Goal: Task Accomplishment & Management: Manage account settings

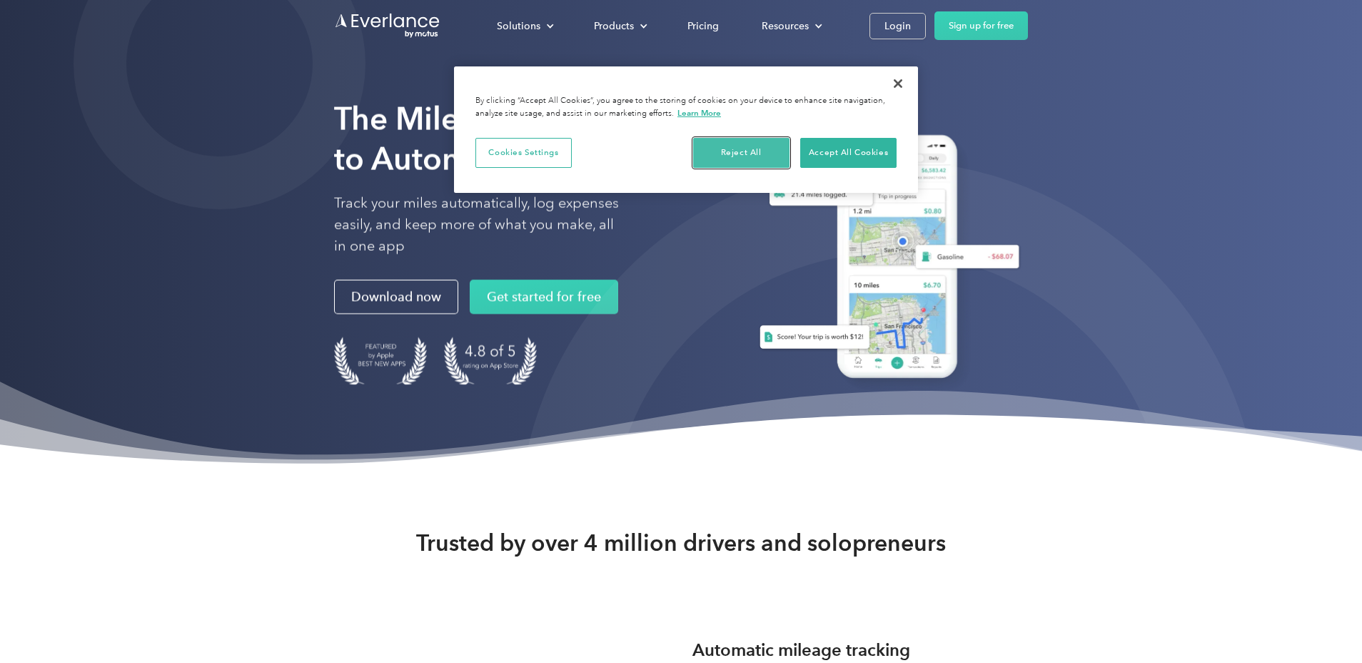
click at [745, 151] on button "Reject All" at bounding box center [741, 153] width 96 height 30
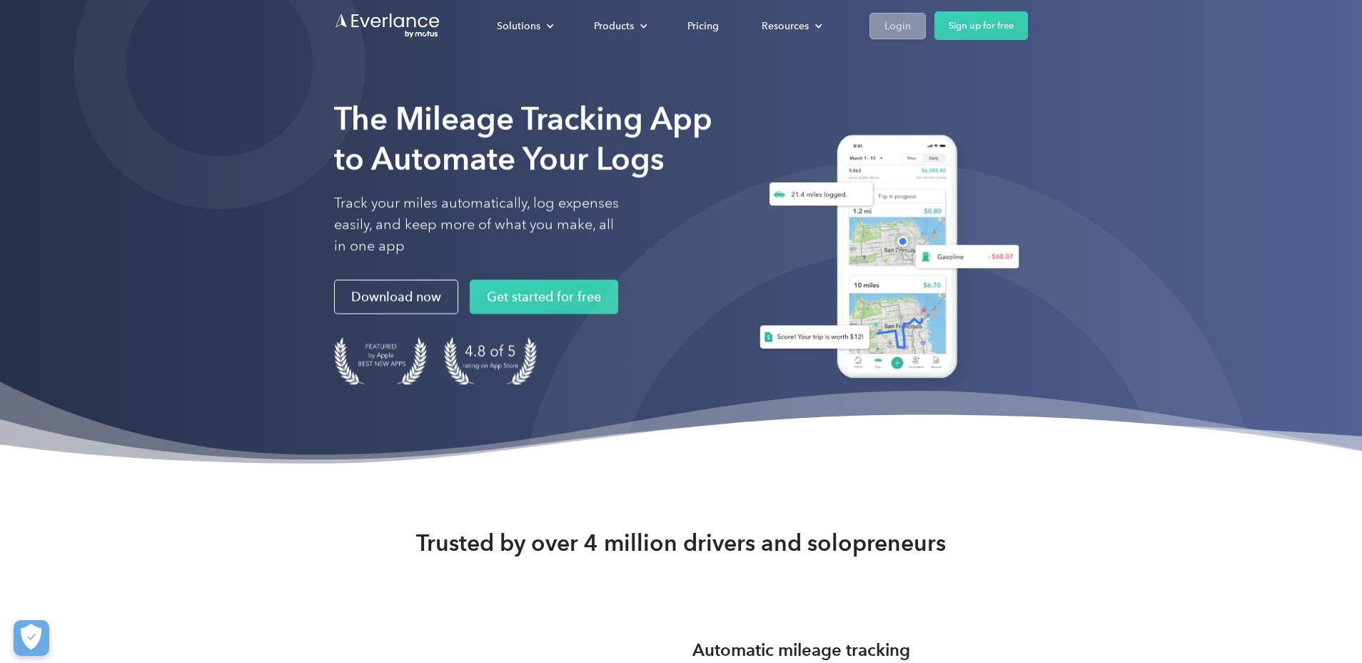
click at [911, 32] on div "Login" at bounding box center [898, 26] width 26 height 18
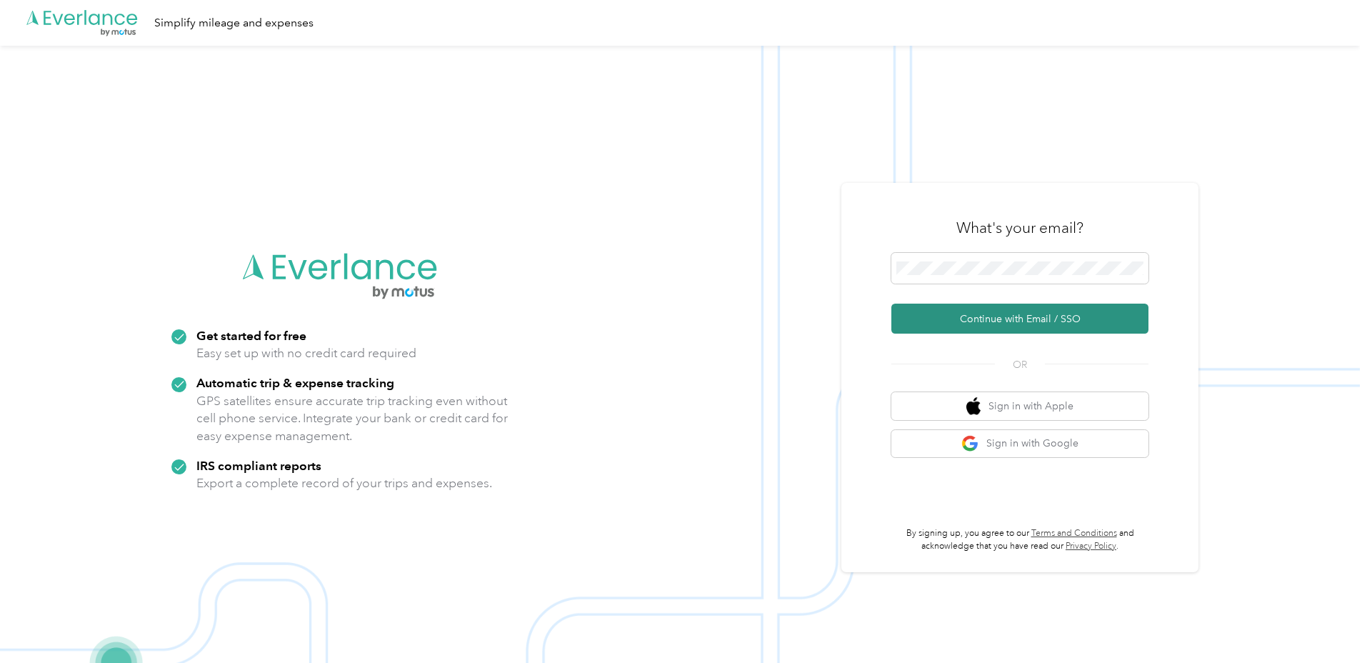
click at [1007, 314] on button "Continue with Email / SSO" at bounding box center [1019, 318] width 257 height 30
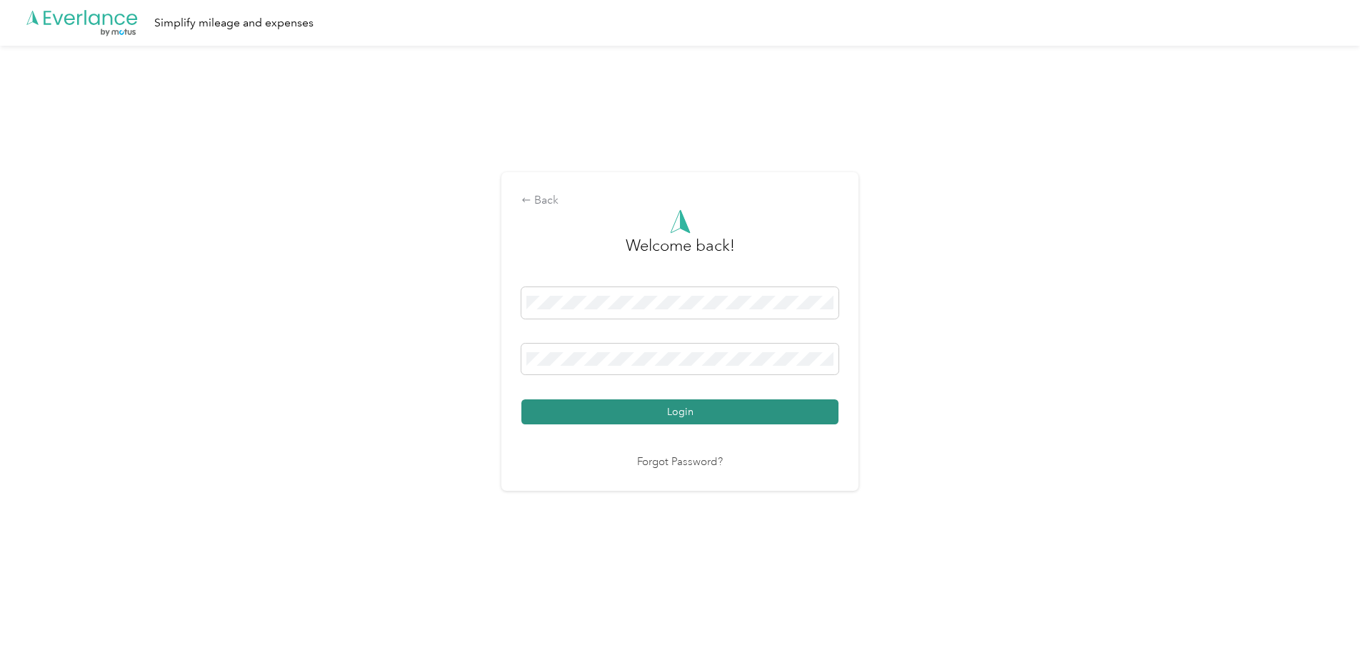
click at [633, 416] on button "Login" at bounding box center [679, 411] width 317 height 25
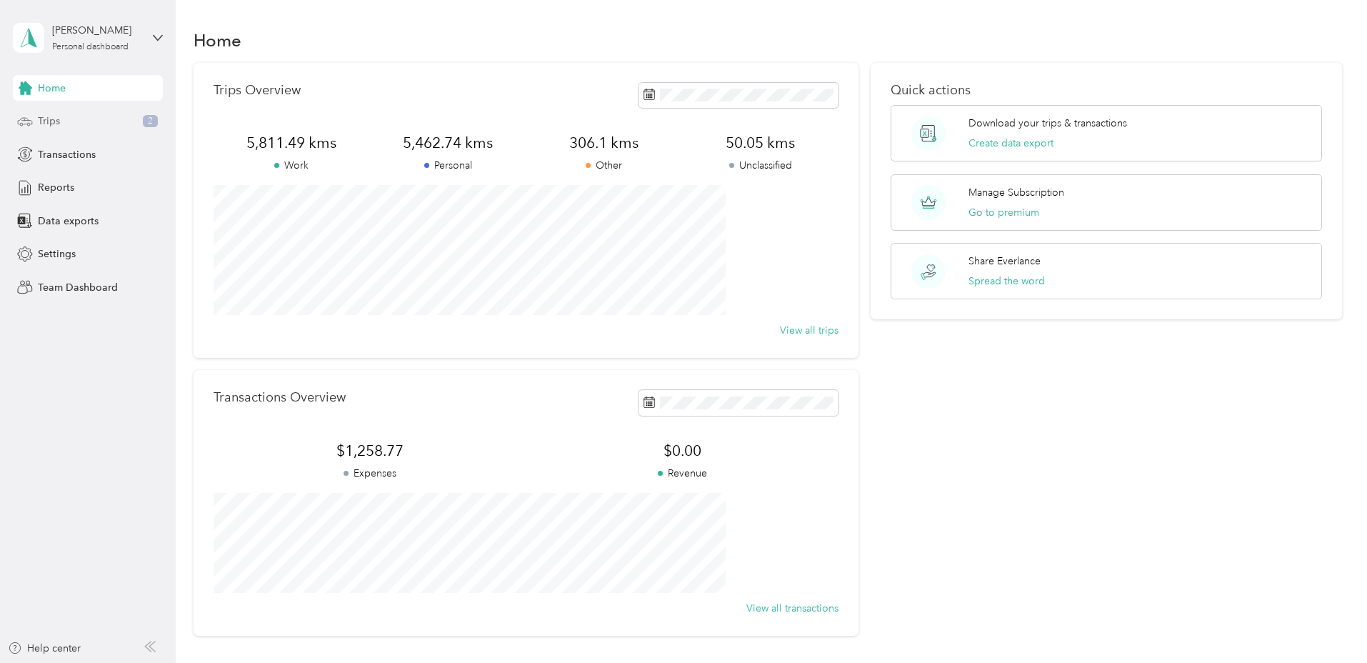
click at [54, 124] on span "Trips" at bounding box center [49, 121] width 22 height 15
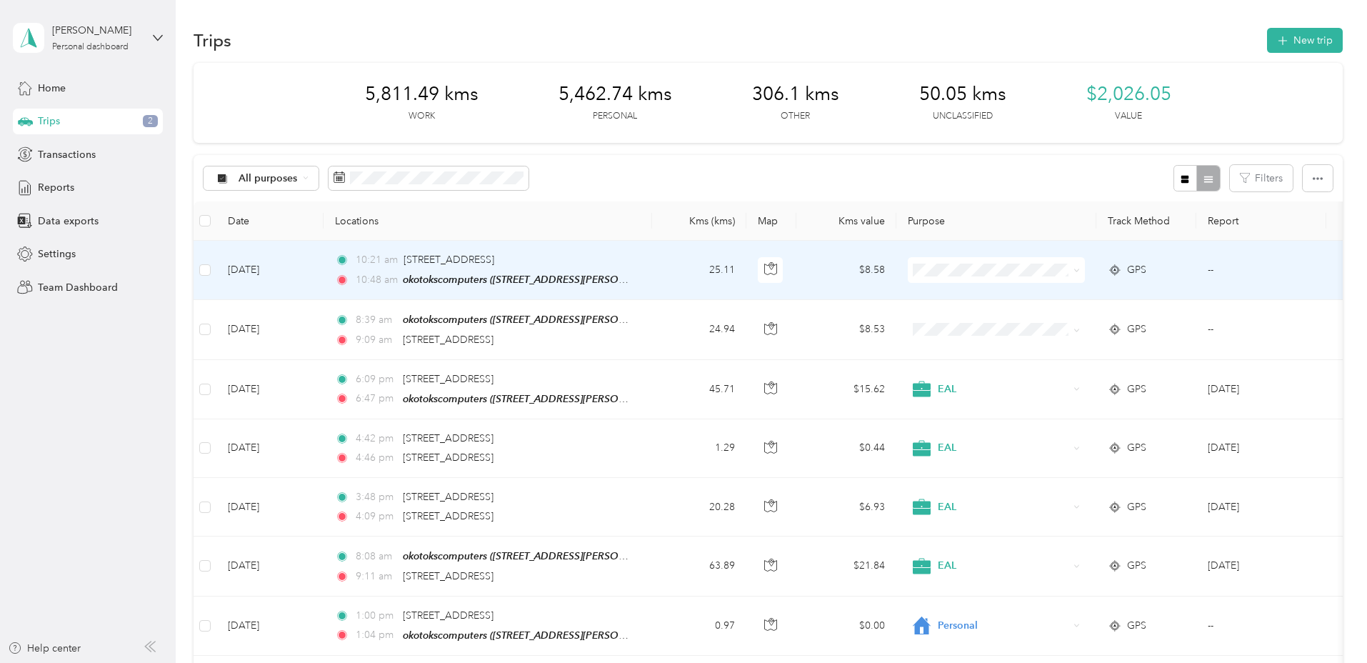
click at [216, 268] on td at bounding box center [205, 270] width 23 height 59
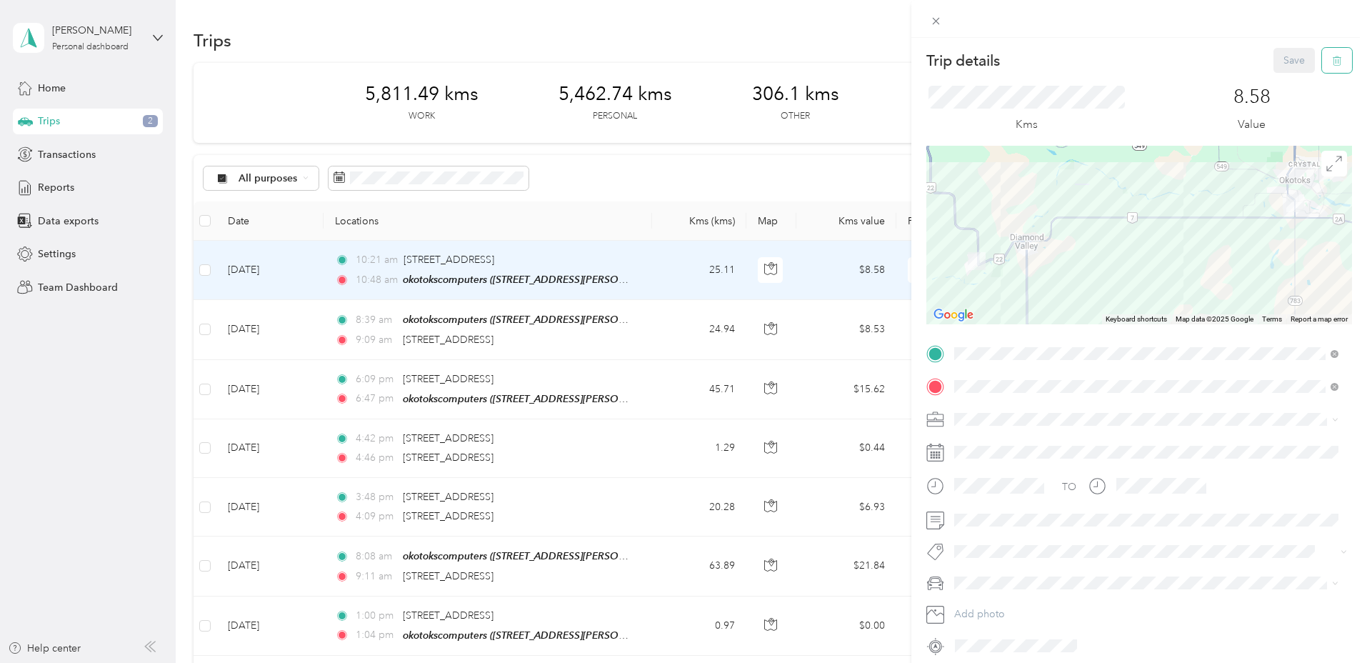
click at [1335, 59] on button "button" at bounding box center [1337, 60] width 30 height 25
click at [1287, 84] on button "Yes" at bounding box center [1286, 78] width 28 height 23
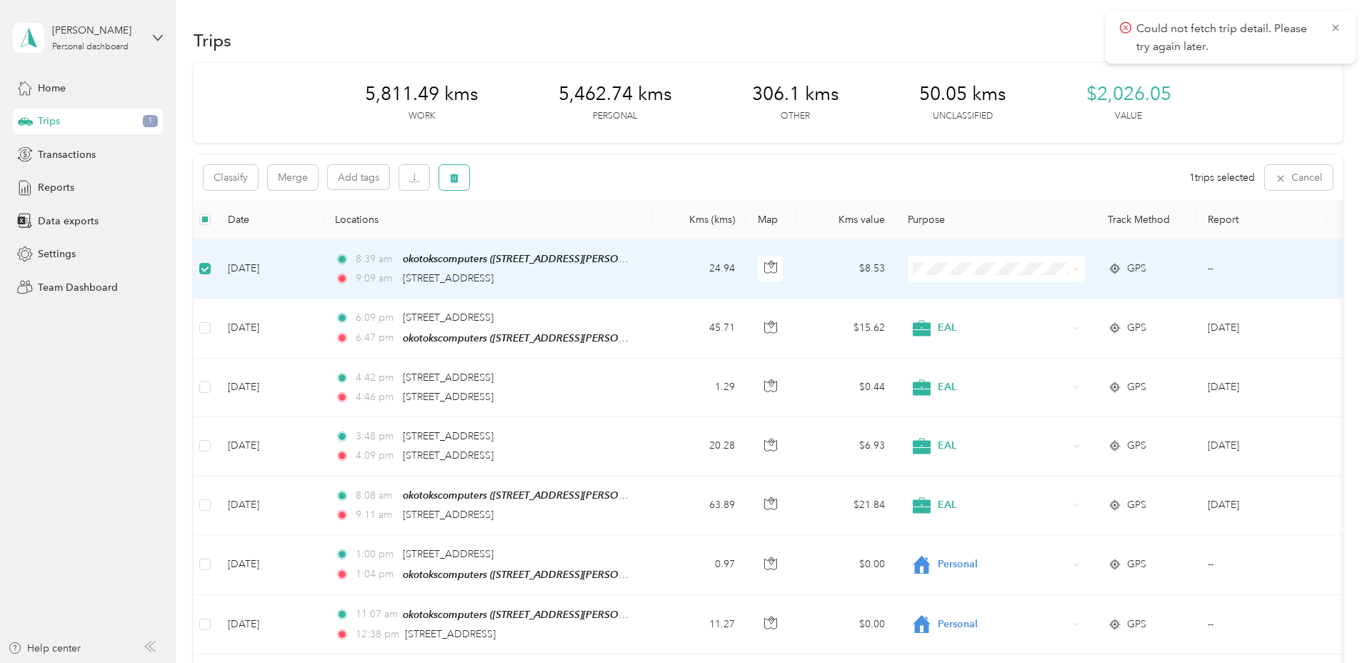
click at [459, 175] on icon "button" at bounding box center [454, 178] width 10 height 10
click at [651, 230] on button "Yes" at bounding box center [656, 237] width 28 height 23
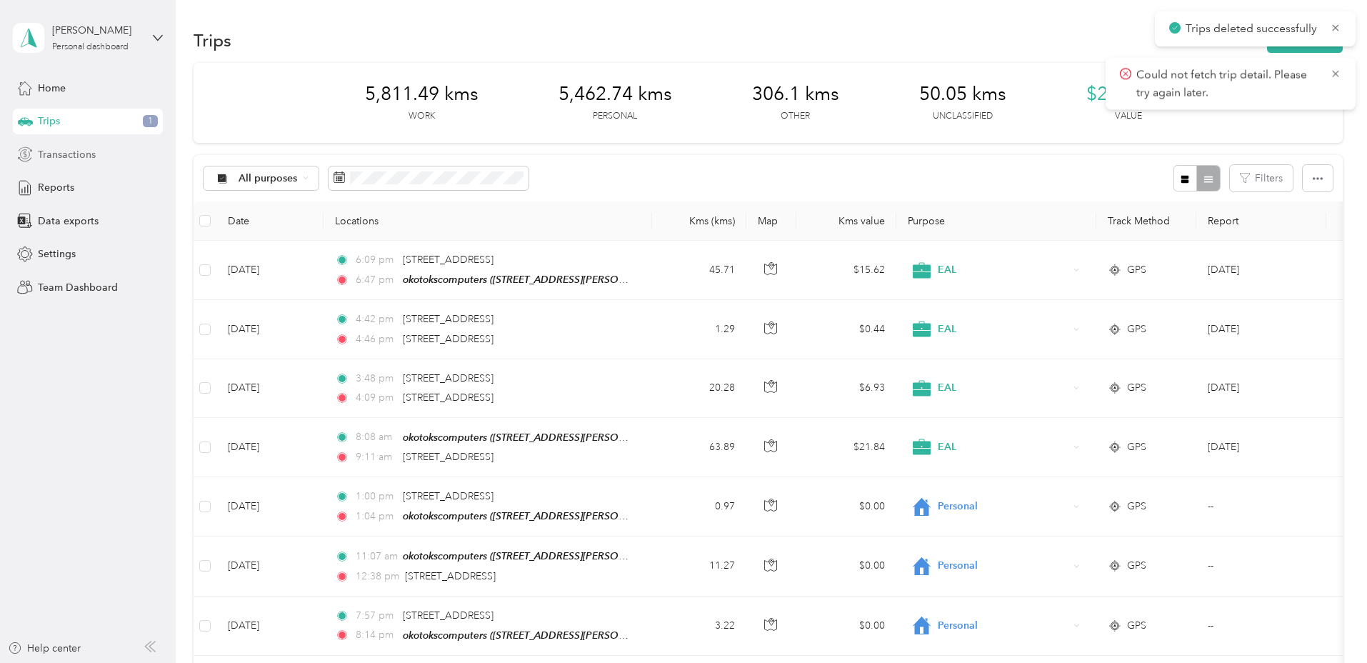
click at [94, 154] on span "Transactions" at bounding box center [67, 154] width 58 height 15
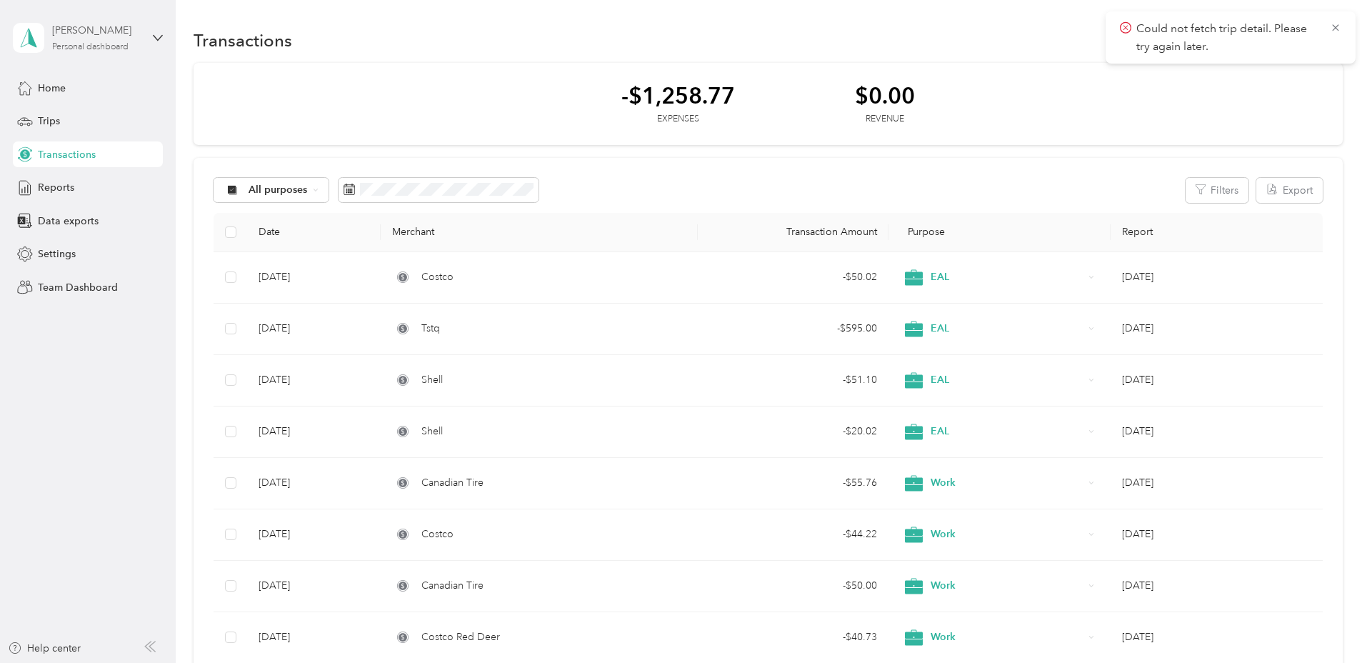
click at [90, 45] on div "Personal dashboard" at bounding box center [90, 47] width 76 height 9
click at [59, 119] on div "Log out" at bounding box center [163, 111] width 281 height 25
